Goal: Task Accomplishment & Management: Complete application form

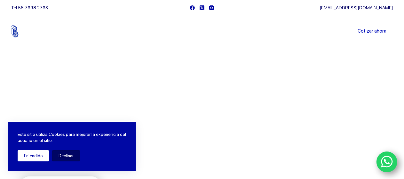
click at [34, 155] on button "Entendido" at bounding box center [33, 155] width 31 height 11
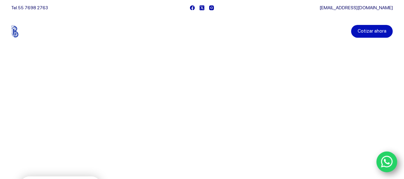
click at [371, 31] on link "Cotizar ahora" at bounding box center [373, 31] width 42 height 13
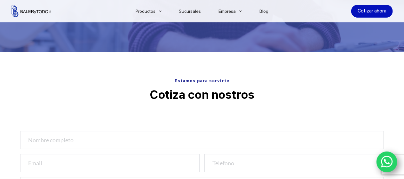
scroll to position [192, 0]
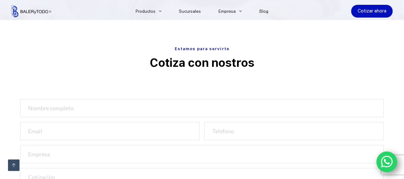
click at [66, 109] on input "text" at bounding box center [202, 108] width 364 height 18
type input "jose luis trejo"
type input "trejohydraulics@gmail.com"
type input "5542041013"
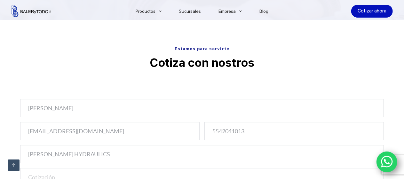
type input "TREJO HYDRAULICS"
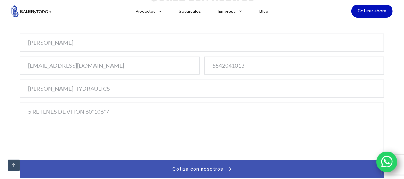
scroll to position [322, 0]
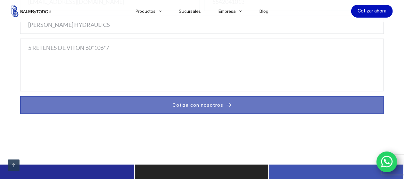
type textarea "5 RETENES DE VITON 60*106*7"
click at [197, 103] on span "Cotiza con nosotros" at bounding box center [198, 105] width 51 height 8
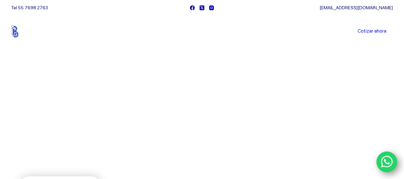
click at [190, 31] on link "Sucursales" at bounding box center [190, 31] width 40 height 0
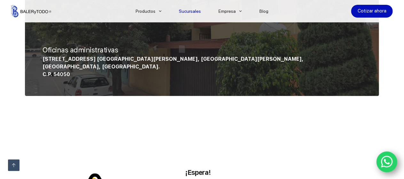
scroll to position [608, 0]
